Goal: Task Accomplishment & Management: Use online tool/utility

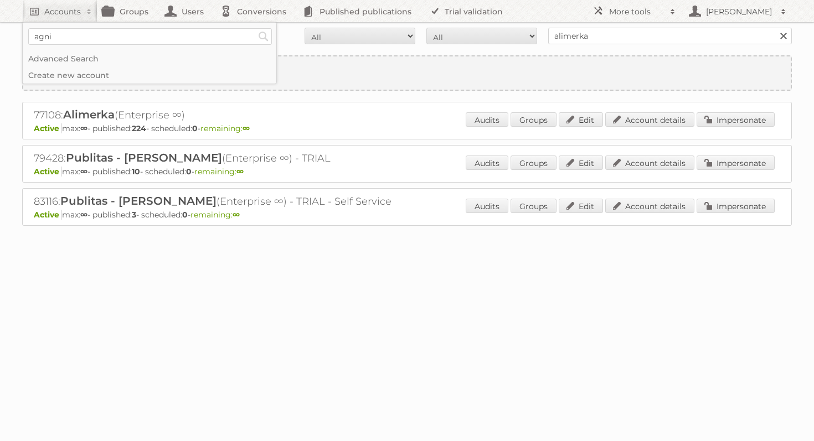
type input"] "[PERSON_NAME]"
click at [255, 28] on input "Search" at bounding box center [263, 36] width 17 height 17
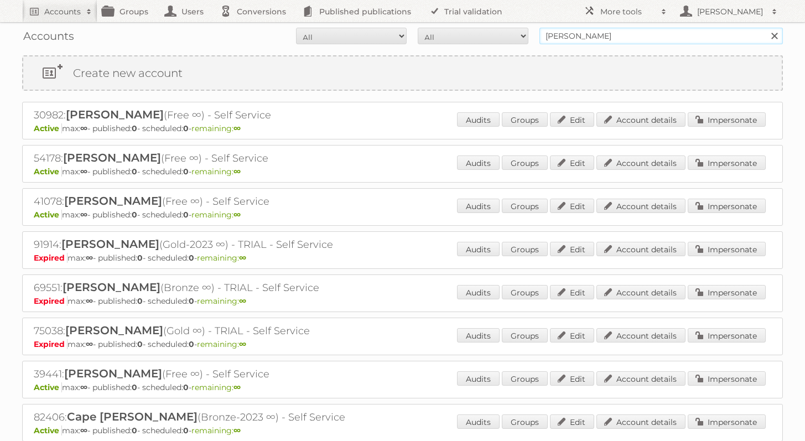
click at [649, 43] on input "[PERSON_NAME]" at bounding box center [662, 36] width 244 height 17
type input "[PERSON_NAME]"
click at [766, 28] on input "Search" at bounding box center [774, 36] width 17 height 17
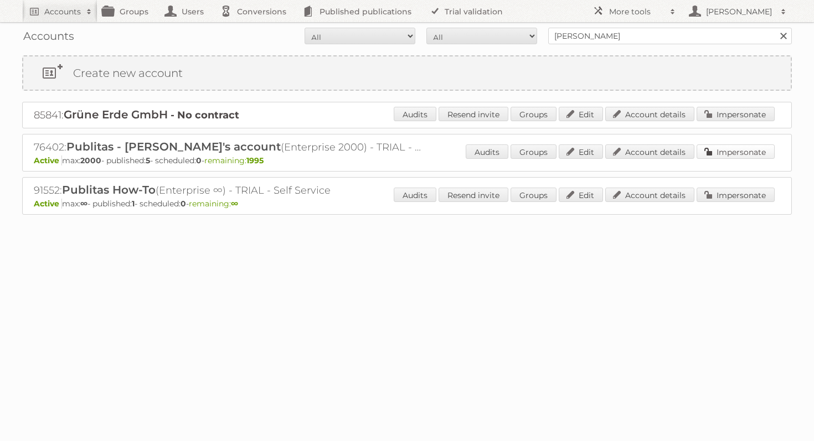
click at [753, 153] on link "Impersonate" at bounding box center [735, 151] width 78 height 14
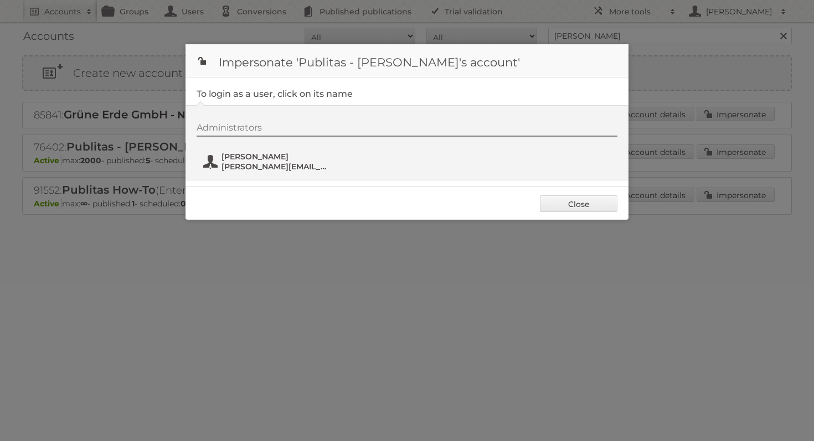
click at [304, 165] on span "[PERSON_NAME][EMAIL_ADDRESS][DOMAIN_NAME]" at bounding box center [274, 167] width 107 height 10
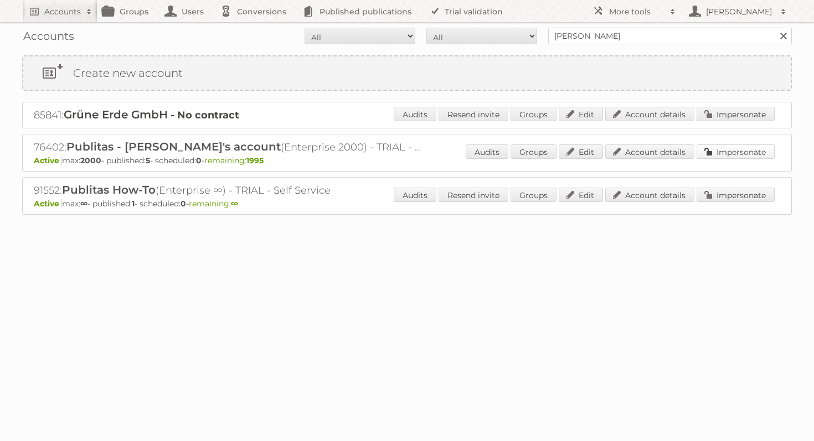
click at [717, 150] on link "Impersonate" at bounding box center [735, 151] width 78 height 14
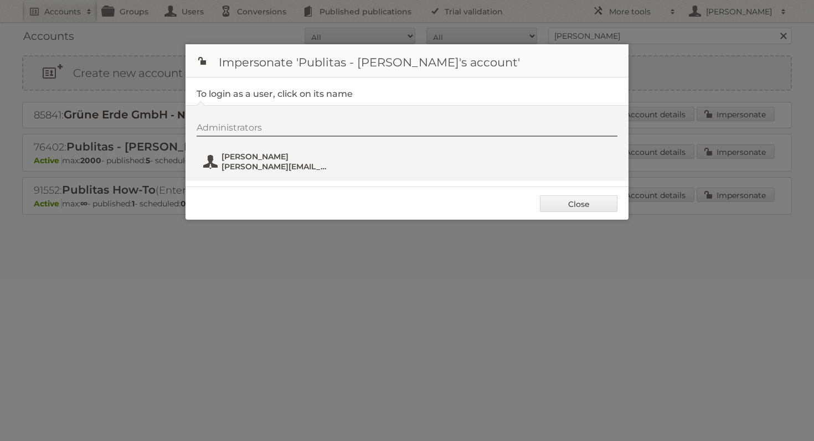
click at [260, 157] on span "[PERSON_NAME]" at bounding box center [274, 157] width 107 height 10
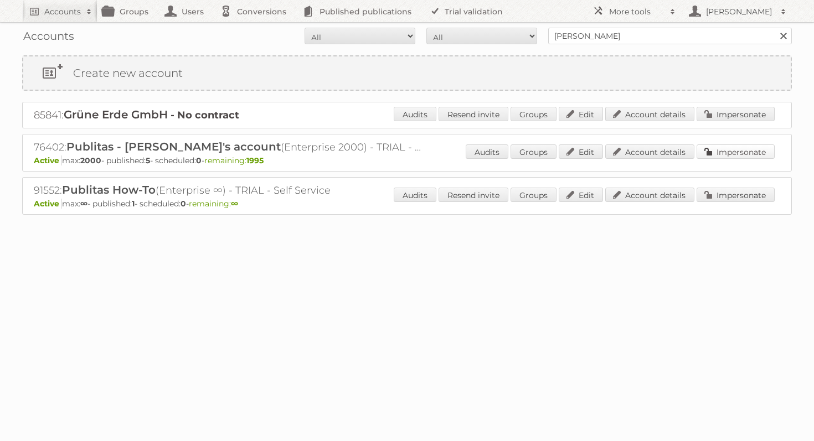
click at [756, 157] on link "Impersonate" at bounding box center [735, 151] width 78 height 14
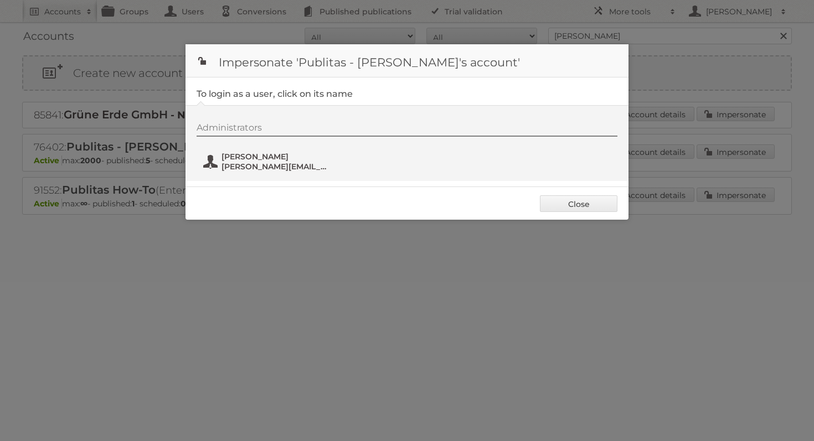
click at [238, 164] on span "agnieszka@publitas.com" at bounding box center [274, 167] width 107 height 10
